Goal: Task Accomplishment & Management: Complete application form

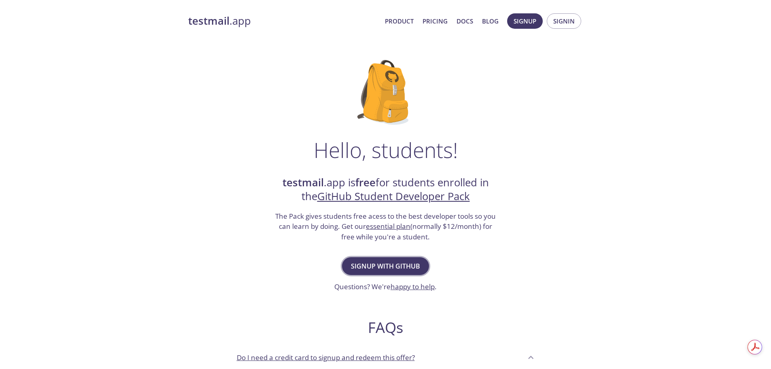
click at [383, 265] on span "Signup with GitHub" at bounding box center [385, 265] width 69 height 11
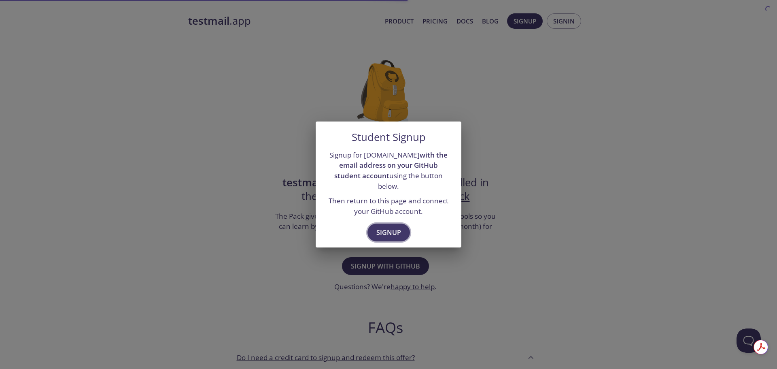
click at [386, 227] on span "Signup" at bounding box center [388, 232] width 25 height 11
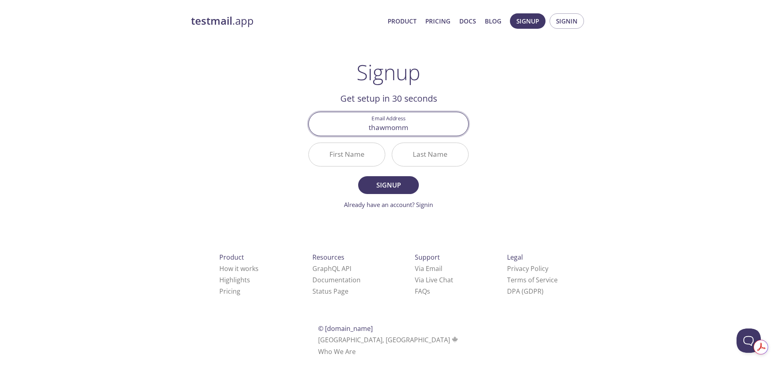
type input "[EMAIL_ADDRESS][DOMAIN_NAME]"
click at [352, 148] on input "First Name" at bounding box center [347, 154] width 76 height 23
type input "Thaw"
type input "M"
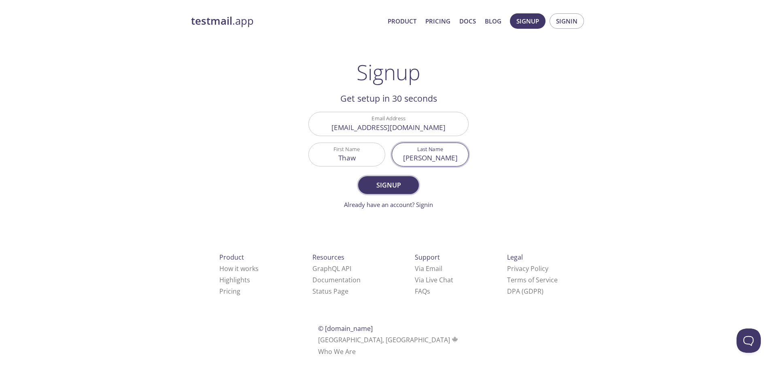
type input "Hein"
click at [380, 180] on span "Signup" at bounding box center [388, 184] width 43 height 11
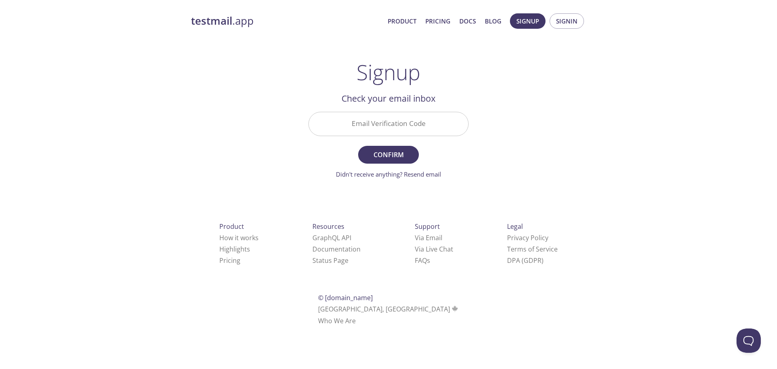
click at [384, 119] on input "Email Verification Code" at bounding box center [388, 123] width 159 height 23
paste input "SB33P7A"
type input "SB33P7A"
click at [392, 155] on span "Confirm" at bounding box center [388, 154] width 43 height 11
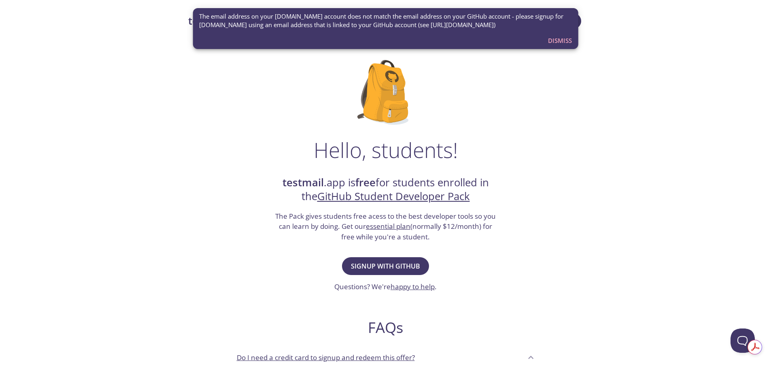
drag, startPoint x: 349, startPoint y: 13, endPoint x: 519, endPoint y: 28, distance: 171.0
click at [519, 28] on span "The email address on your [DOMAIN_NAME] account does not match the email addres…" at bounding box center [385, 20] width 373 height 17
click at [363, 263] on span "Signup with GitHub" at bounding box center [385, 265] width 69 height 11
click at [555, 40] on span "Dismiss" at bounding box center [560, 40] width 24 height 11
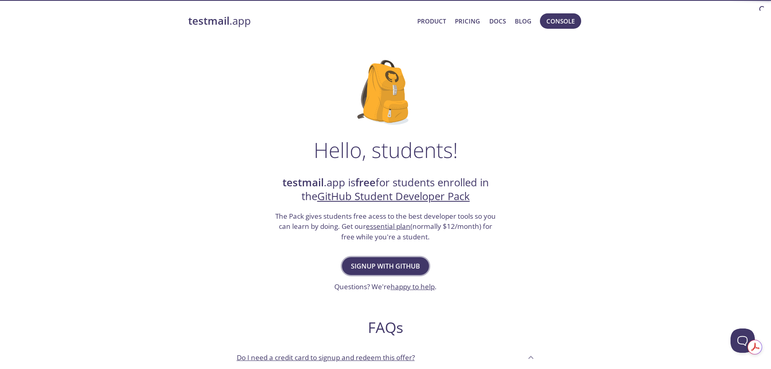
click at [375, 257] on button "Signup with GitHub" at bounding box center [385, 266] width 87 height 18
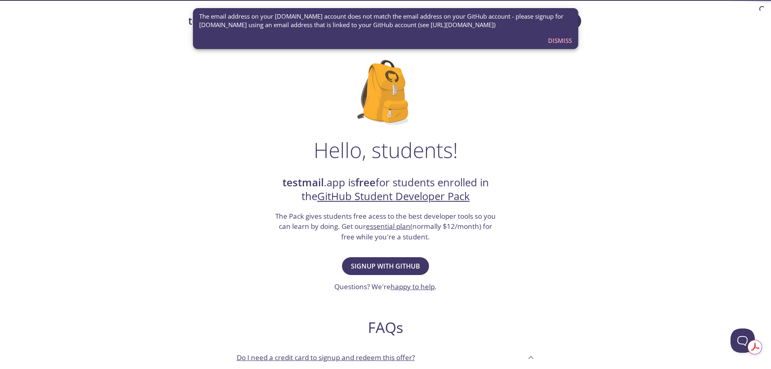
click at [559, 44] on span "Dismiss" at bounding box center [560, 40] width 24 height 11
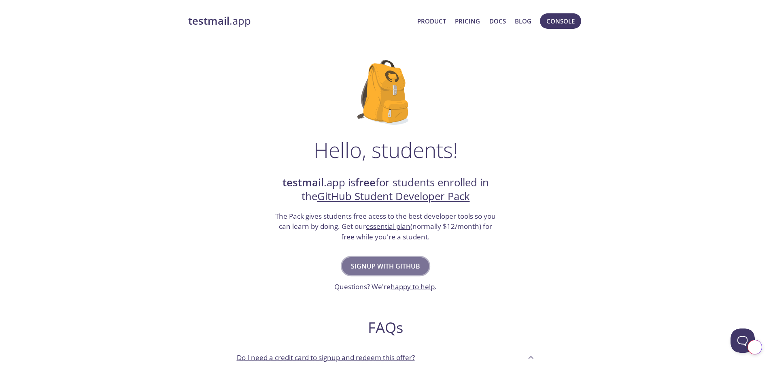
click at [402, 268] on span "Signup with GitHub" at bounding box center [385, 265] width 69 height 11
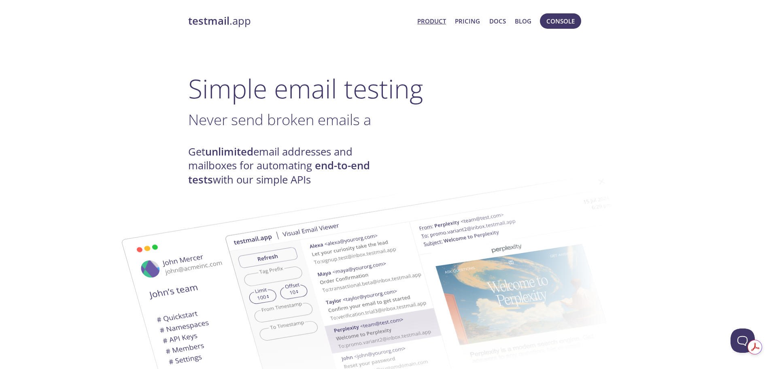
click at [434, 22] on link "Product" at bounding box center [431, 21] width 29 height 11
click at [476, 23] on link "Pricing" at bounding box center [467, 21] width 25 height 11
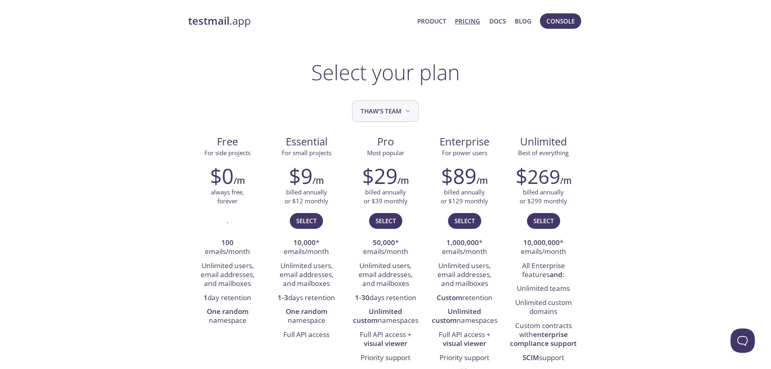
click at [406, 110] on icon "Thaw's team" at bounding box center [408, 111] width 4 height 2
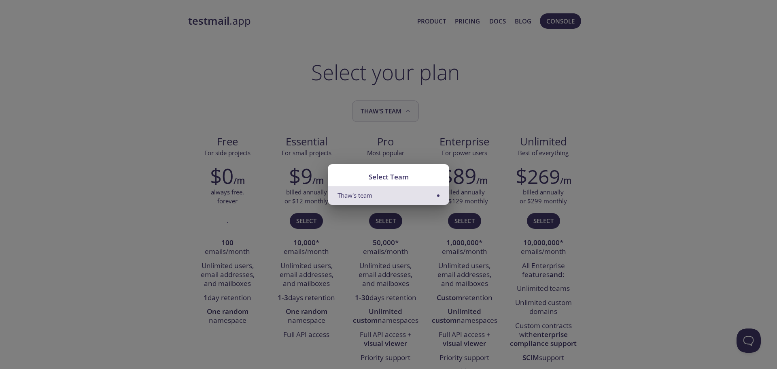
click at [406, 110] on div "Select Team Thaw's team" at bounding box center [388, 184] width 777 height 369
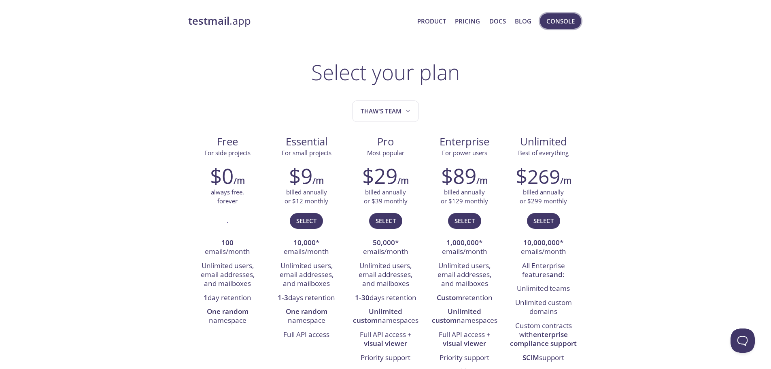
click at [565, 20] on span "Console" at bounding box center [560, 21] width 28 height 11
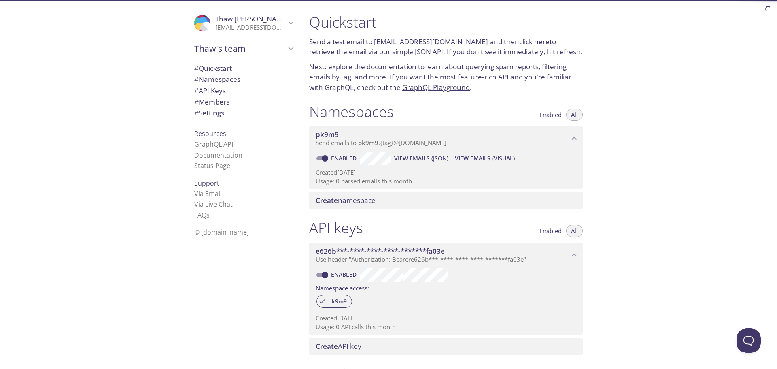
click at [286, 23] on icon "Thaw Hein" at bounding box center [291, 23] width 11 height 11
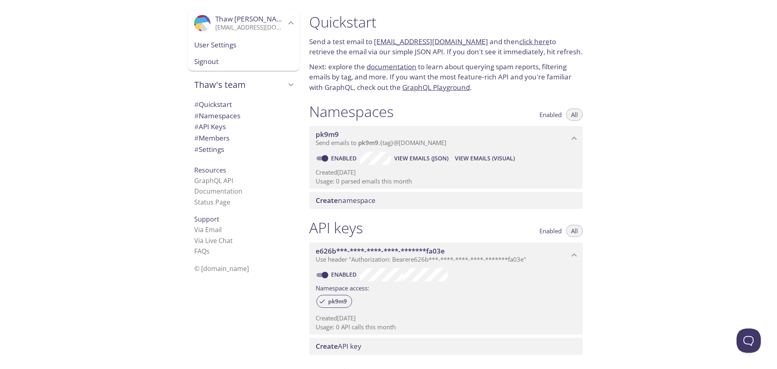
click at [221, 61] on span "Signout" at bounding box center [243, 61] width 99 height 11
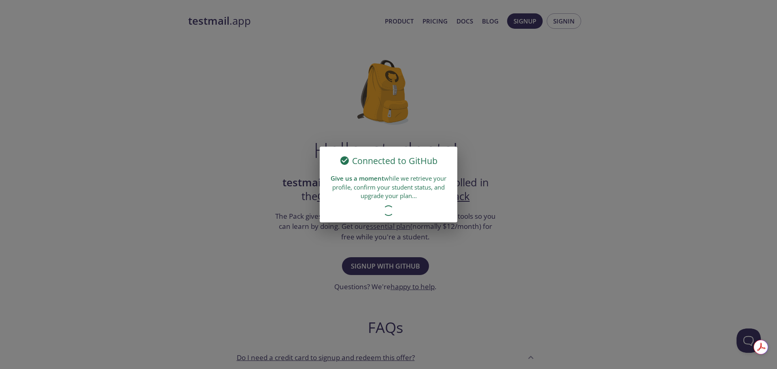
click at [396, 254] on div "Connected to GitHub Give us a moment while we retrieve your profile, confirm yo…" at bounding box center [388, 184] width 777 height 369
click at [454, 143] on div "Connected to GitHub Give us a moment while we retrieve your profile, confirm yo…" at bounding box center [388, 184] width 777 height 369
click at [306, 117] on div "Connected to GitHub Give us a moment while we retrieve your profile, confirm yo…" at bounding box center [388, 184] width 777 height 369
drag, startPoint x: 438, startPoint y: 124, endPoint x: 506, endPoint y: 36, distance: 111.4
click at [446, 118] on div "Connected to GitHub Give us a moment while we retrieve your profile, confirm yo…" at bounding box center [388, 184] width 777 height 369
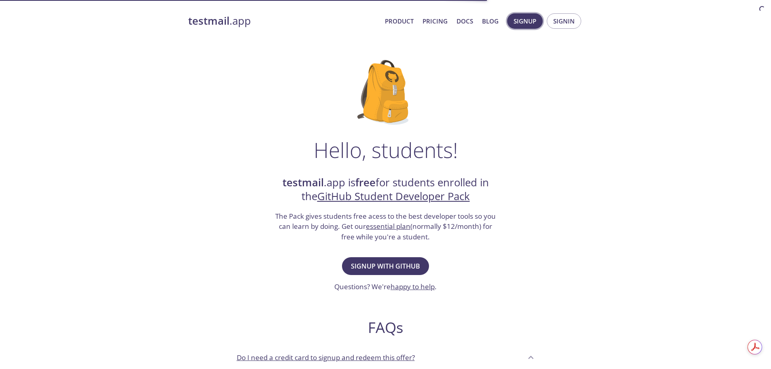
click at [535, 23] on span "Signup" at bounding box center [524, 21] width 23 height 11
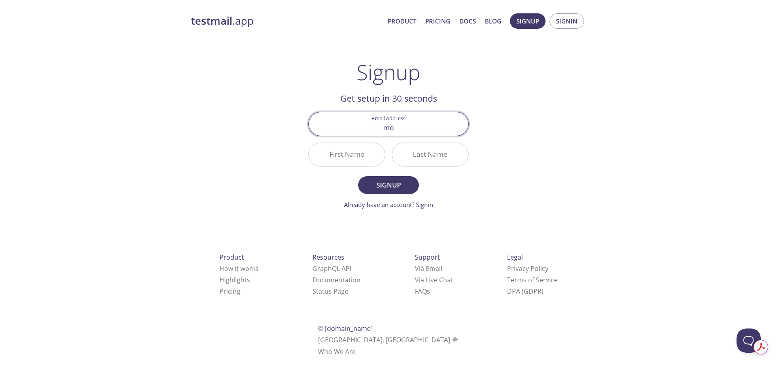
type input "[EMAIL_ADDRESS][DOMAIN_NAME]"
click at [342, 155] on input "First Name" at bounding box center [347, 154] width 76 height 23
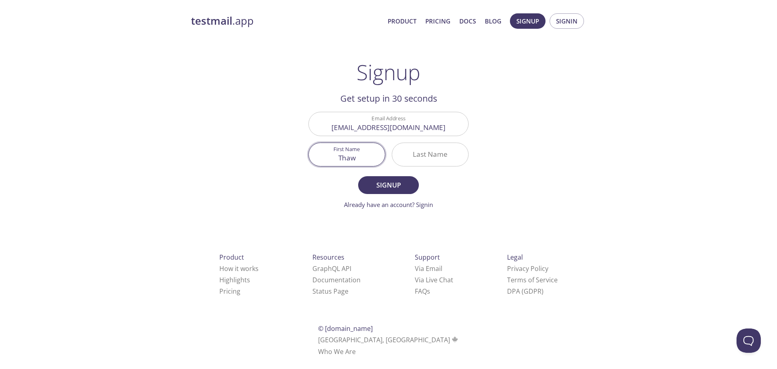
type input "Thaw"
type input "[PERSON_NAME]"
click at [393, 187] on span "Signup" at bounding box center [388, 184] width 43 height 11
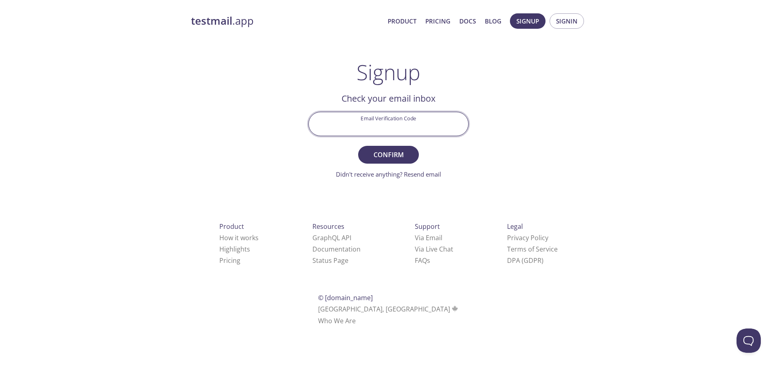
click at [375, 124] on input "Email Verification Code" at bounding box center [388, 123] width 159 height 23
type input "5RGJMCW"
click at [394, 154] on span "Confirm" at bounding box center [388, 154] width 43 height 11
